Goal: Navigation & Orientation: Find specific page/section

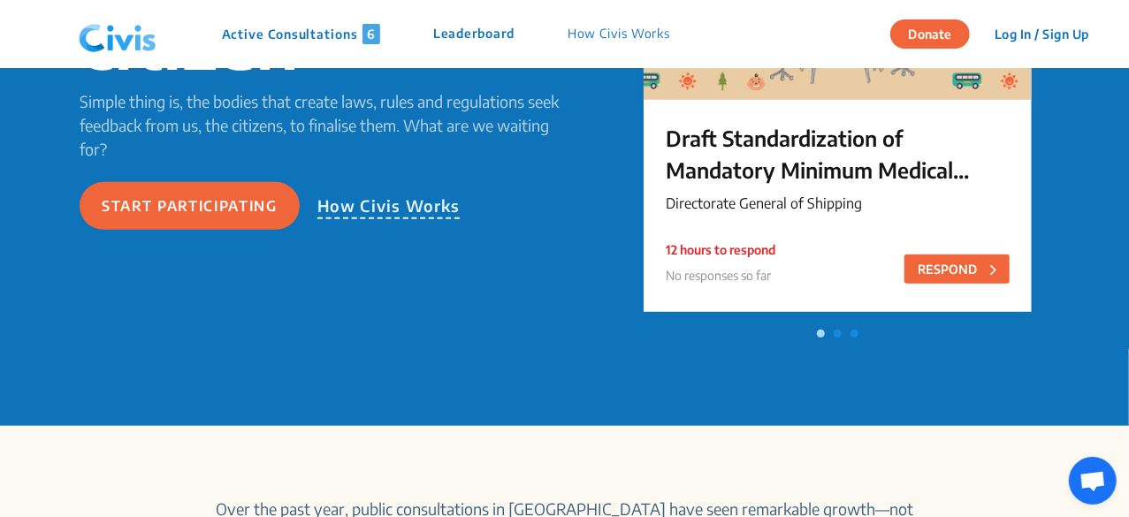
scroll to position [300, 0]
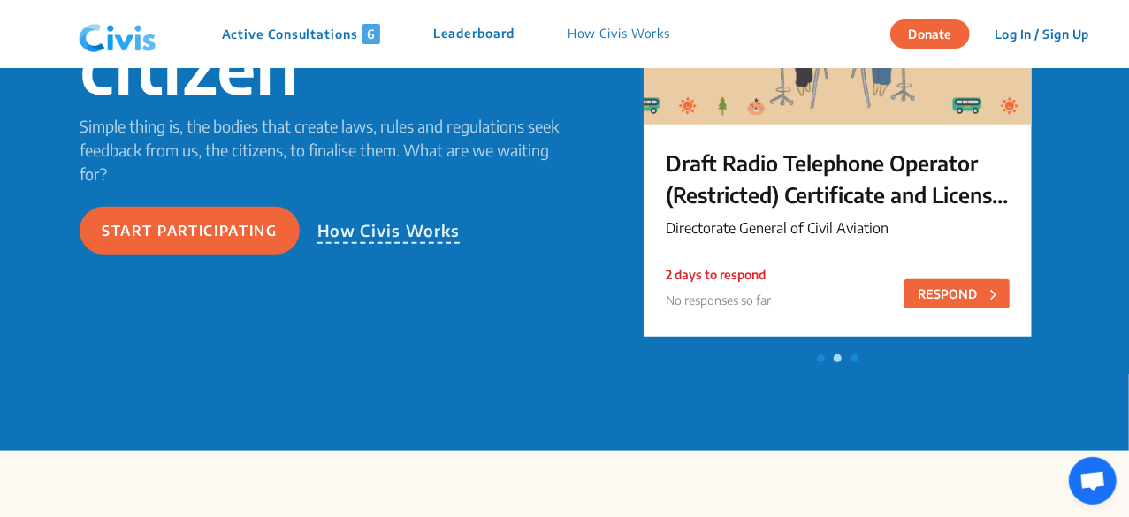
click at [352, 34] on p "Active Consultations 6" at bounding box center [301, 34] width 158 height 20
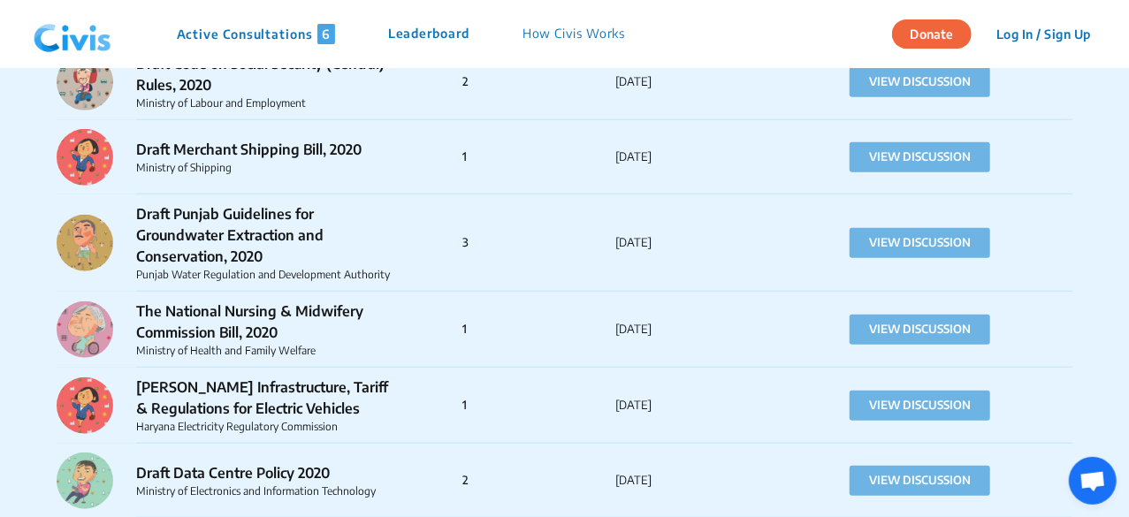
scroll to position [102031, 0]
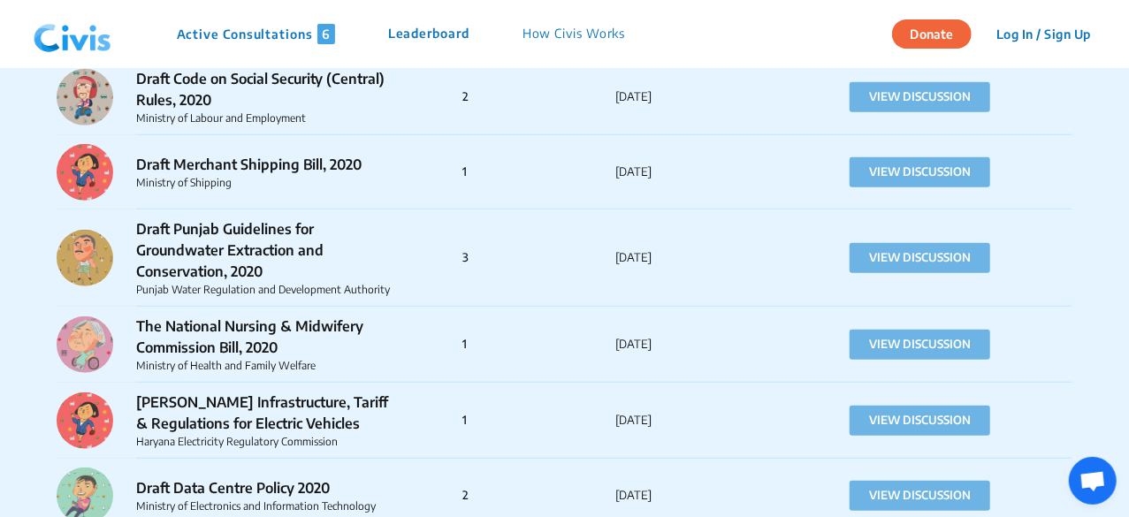
drag, startPoint x: 1128, startPoint y: 460, endPoint x: 1130, endPoint y: 326, distance: 134.4
click at [574, 42] on p "How Civis Works" at bounding box center [573, 34] width 103 height 20
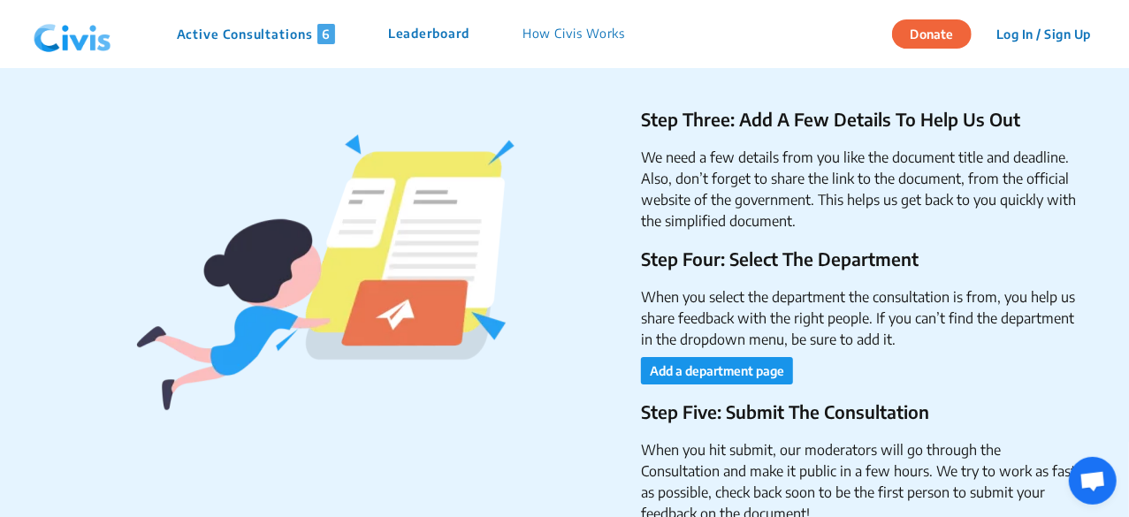
scroll to position [2781, 0]
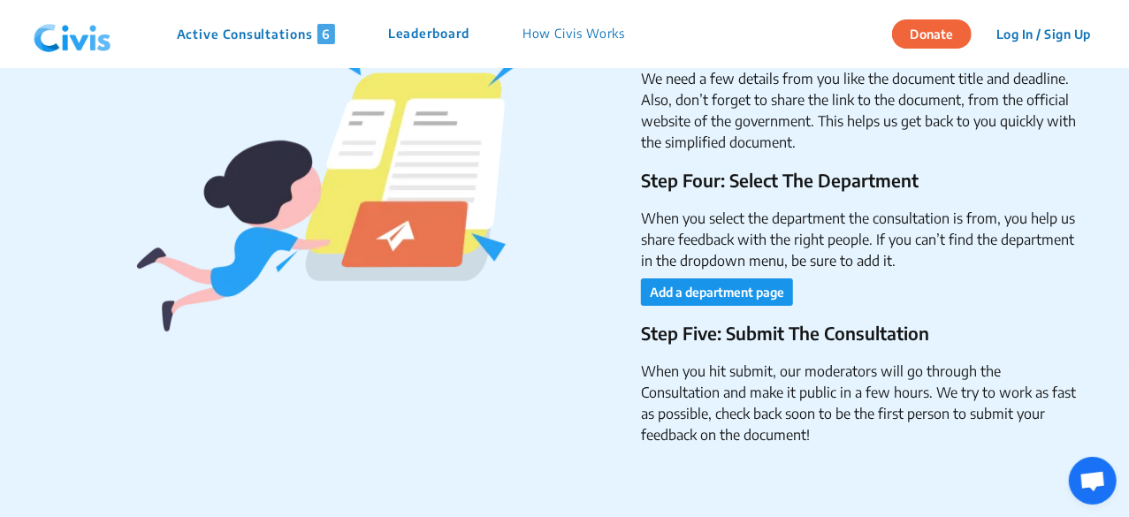
click at [466, 34] on p "Leaderboard" at bounding box center [428, 34] width 81 height 20
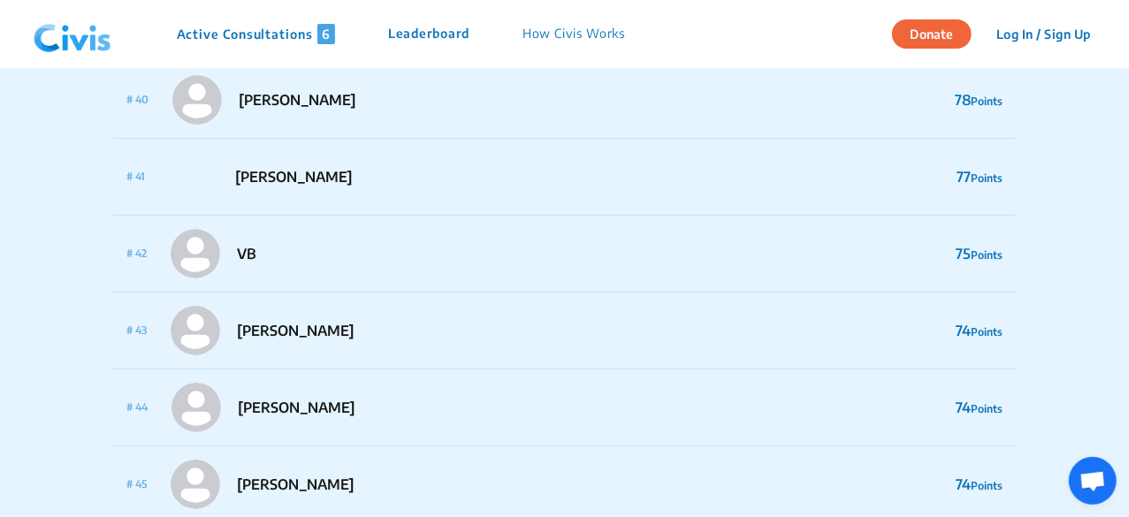
scroll to position [3339, 0]
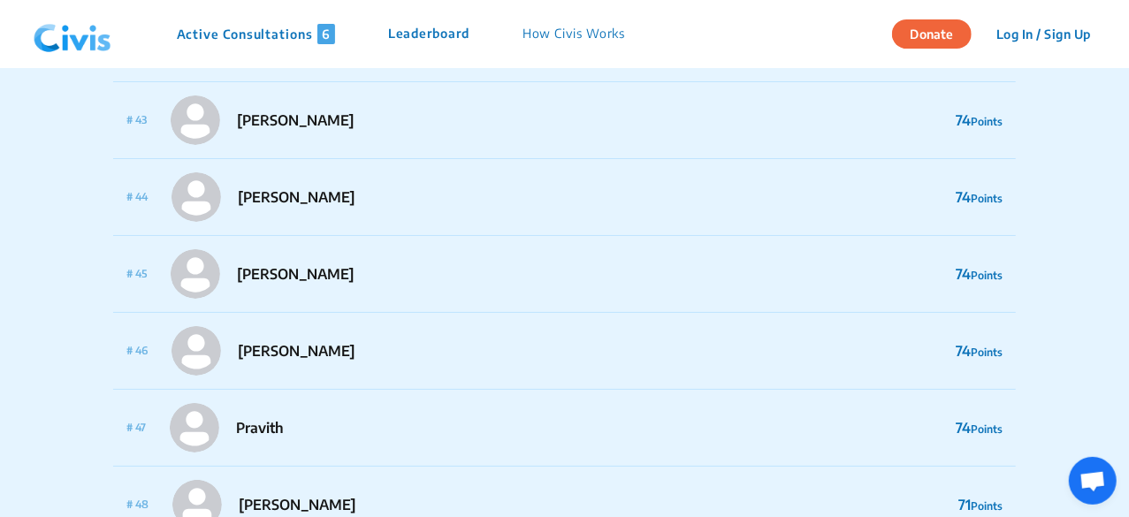
click at [279, 23] on div "Active Consultations 6 Leaderboard How Civis Works" at bounding box center [339, 34] width 625 height 53
click at [278, 30] on p "Active Consultations 6" at bounding box center [256, 34] width 158 height 20
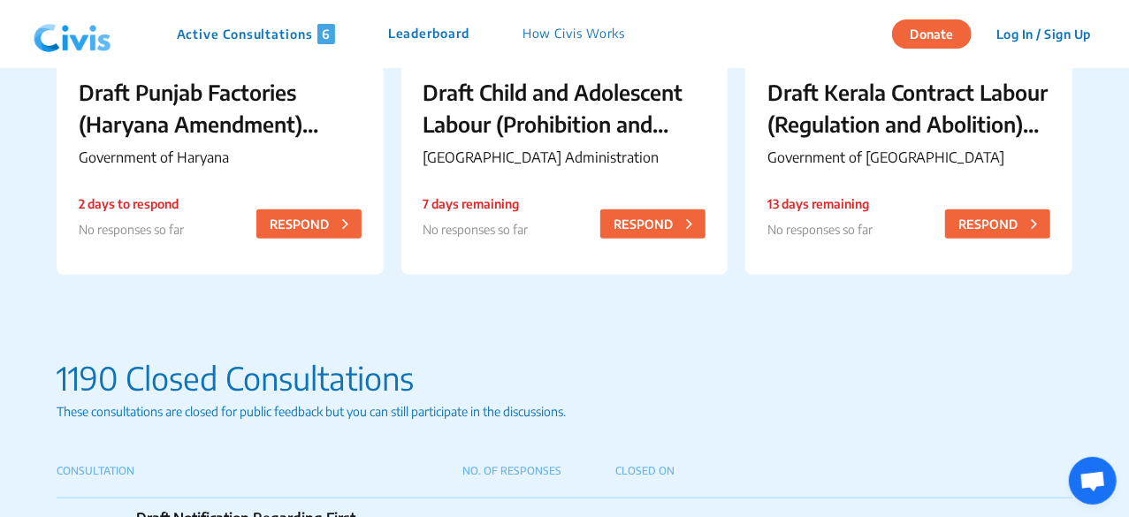
scroll to position [868, 0]
